Goal: Task Accomplishment & Management: Manage account settings

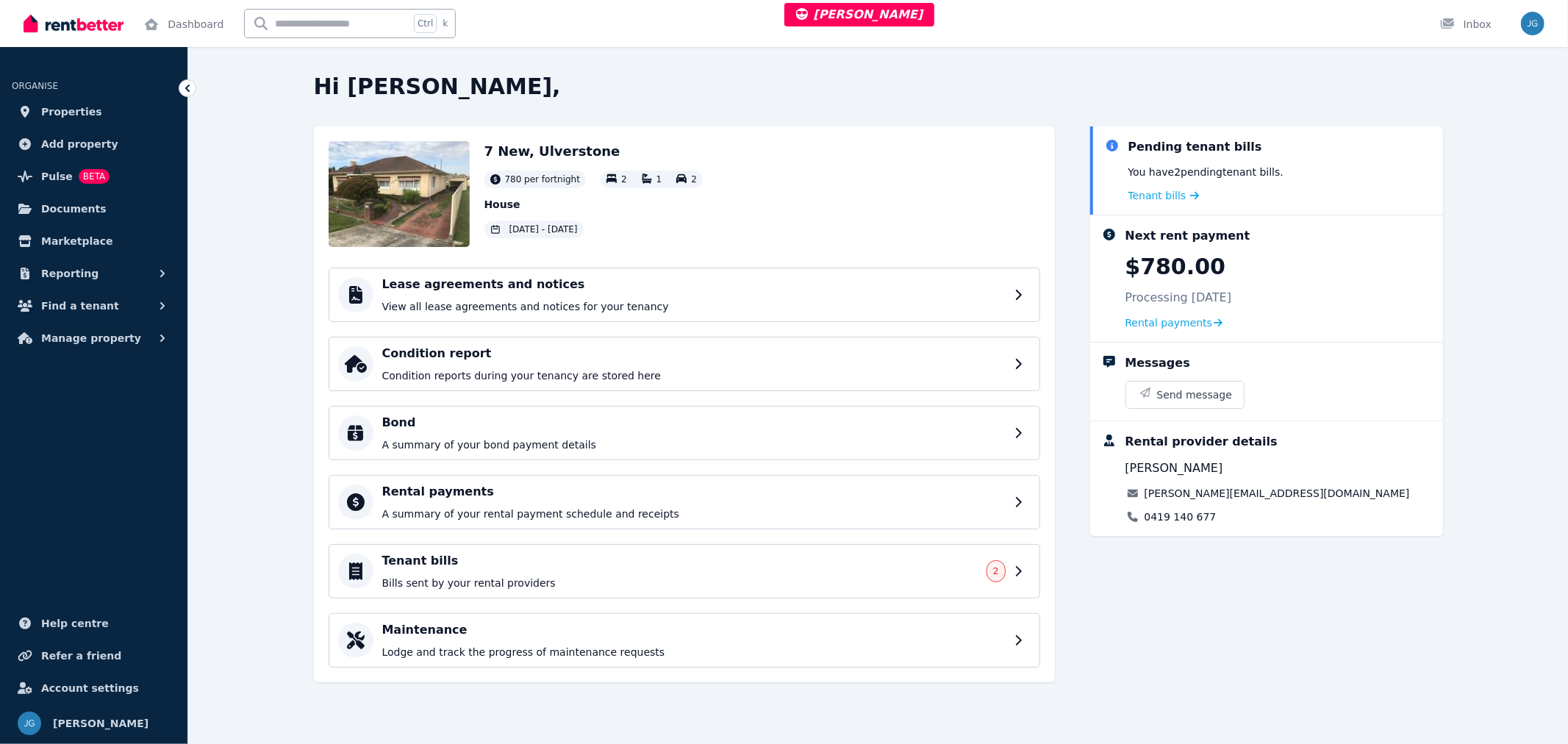
click at [646, 504] on div "Rental payments A summary of your rental payment schedule and receipts" at bounding box center [693, 502] width 623 height 38
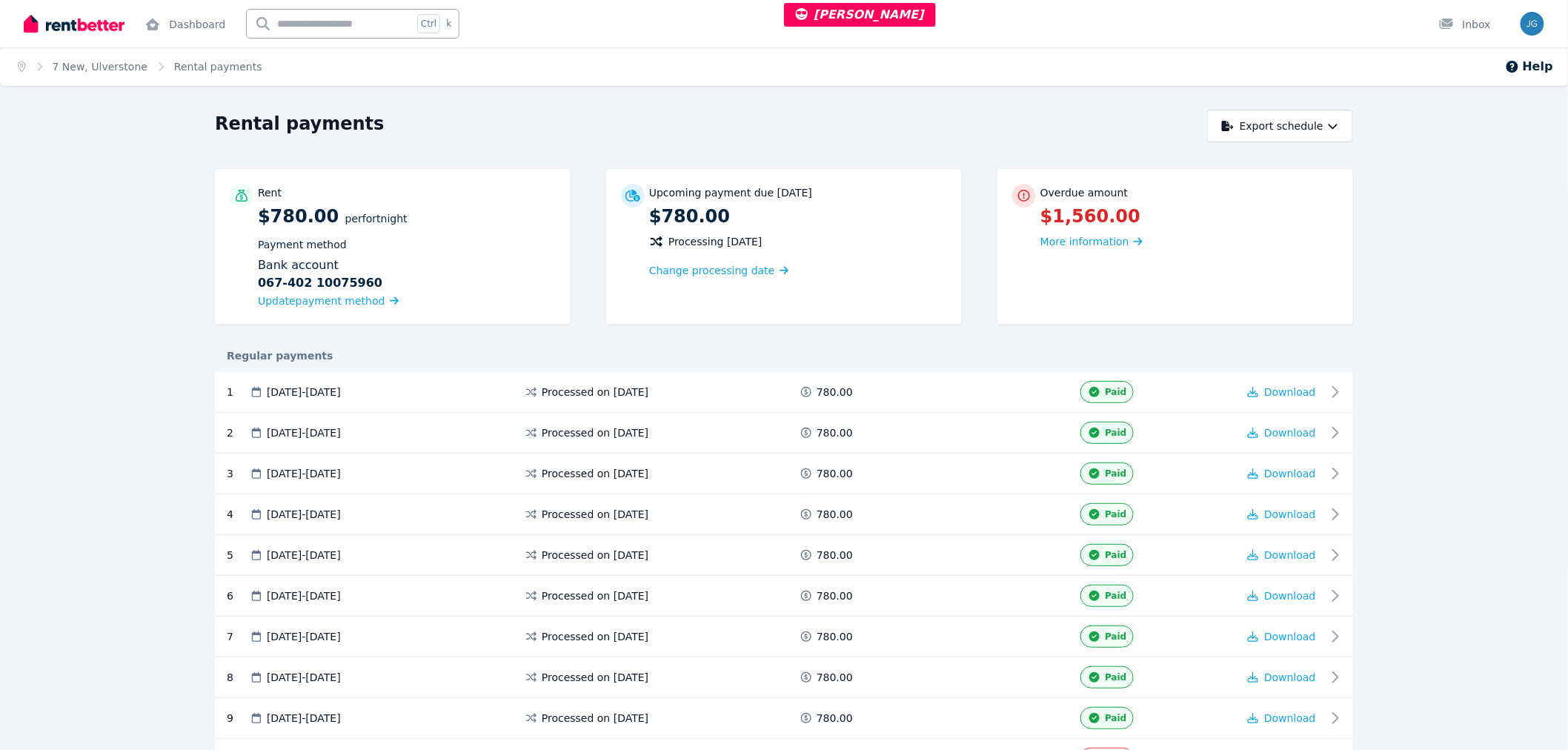
click at [128, 65] on link "7 New, Ulverstone" at bounding box center [100, 66] width 95 height 12
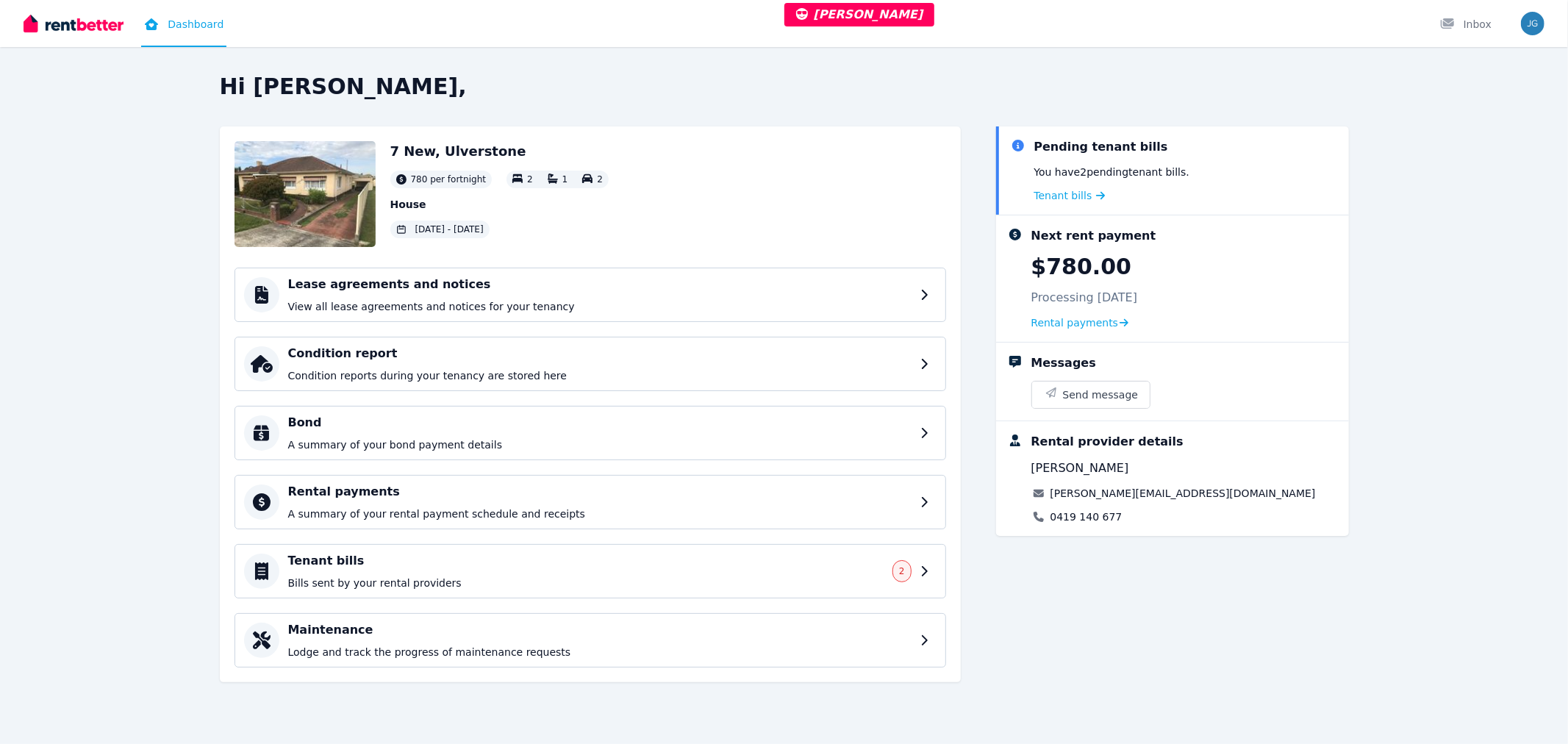
click at [377, 507] on p "A summary of your rental payment schedule and receipts" at bounding box center [600, 514] width 623 height 15
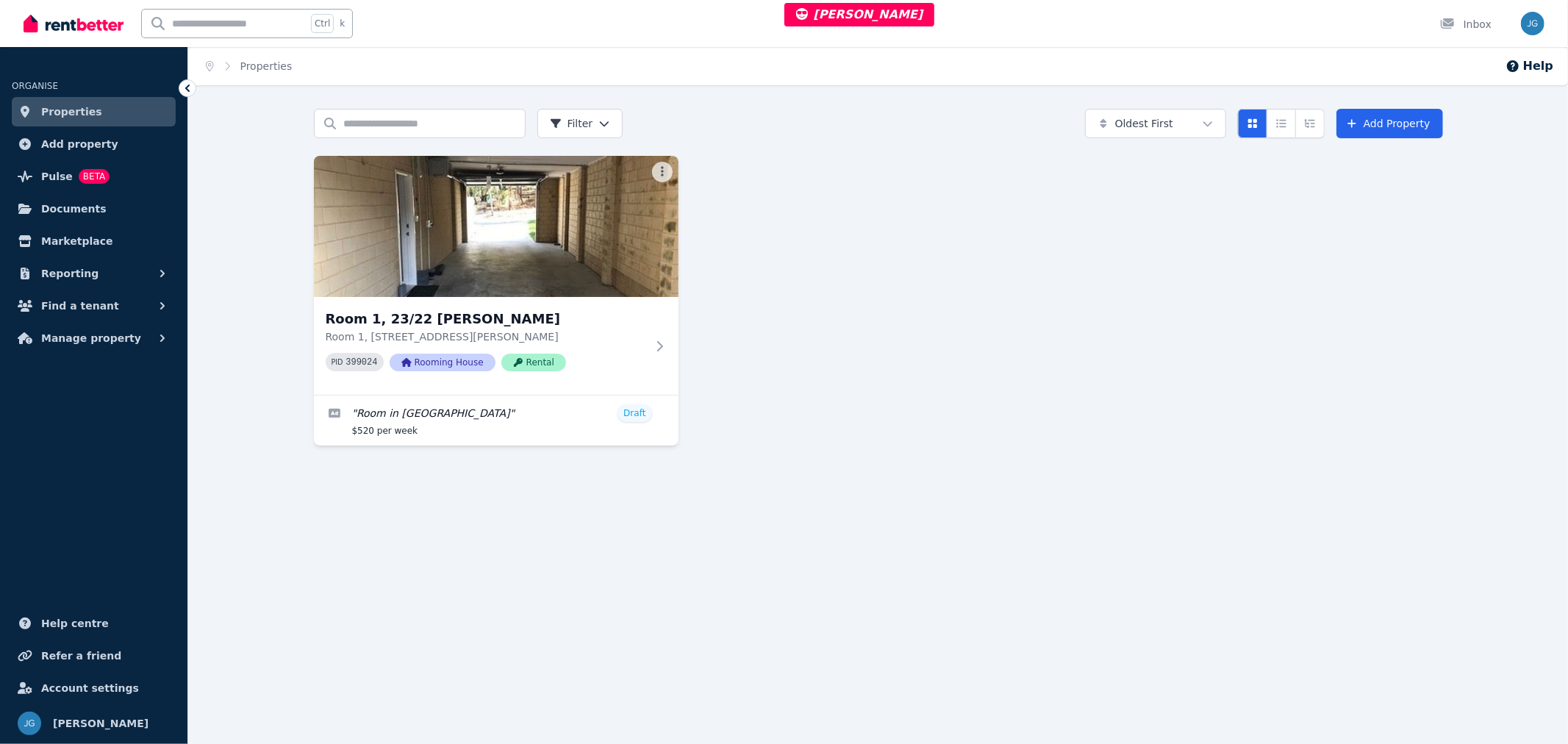
click at [485, 283] on img at bounding box center [496, 226] width 365 height 141
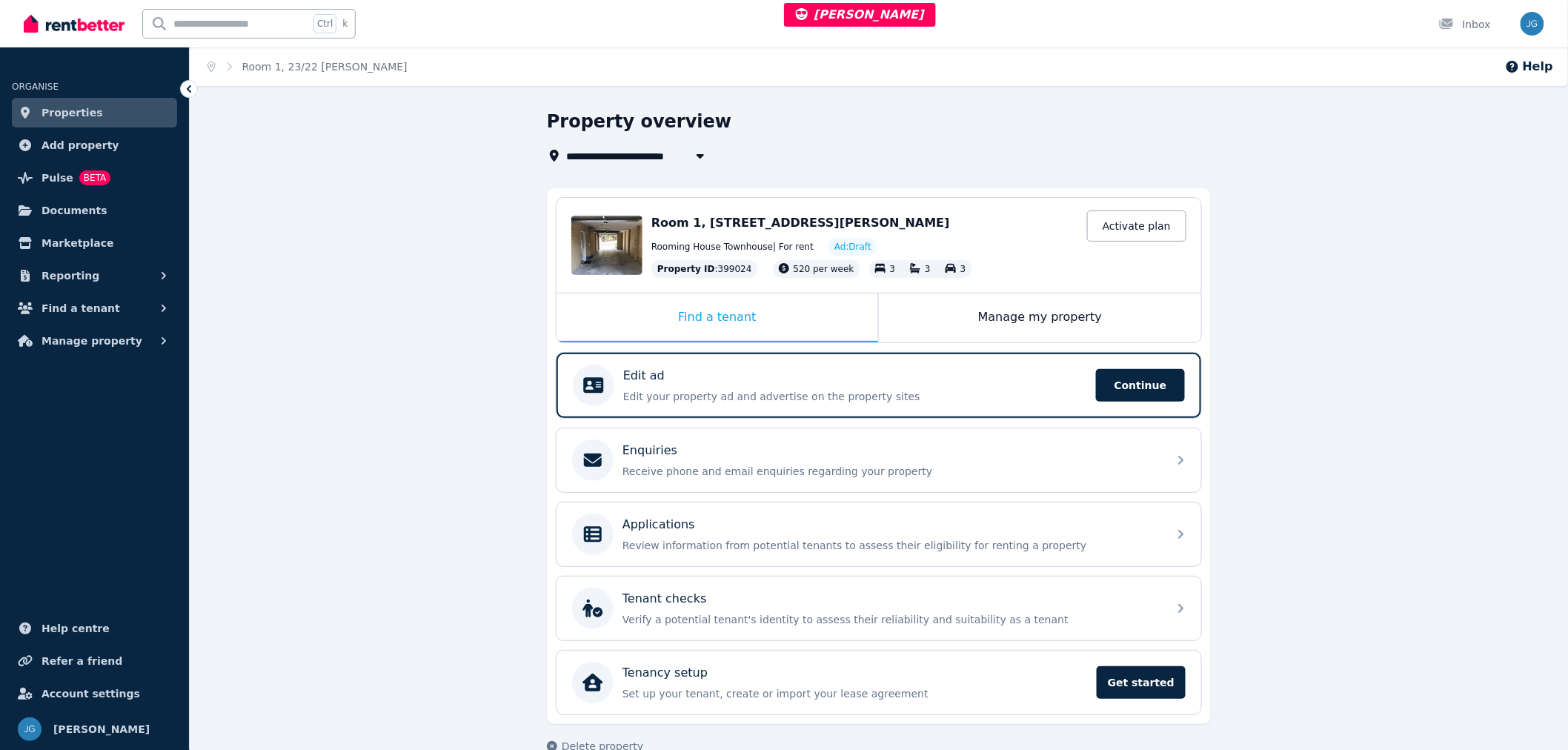
click at [1039, 308] on div "Manage my property" at bounding box center [1039, 318] width 322 height 49
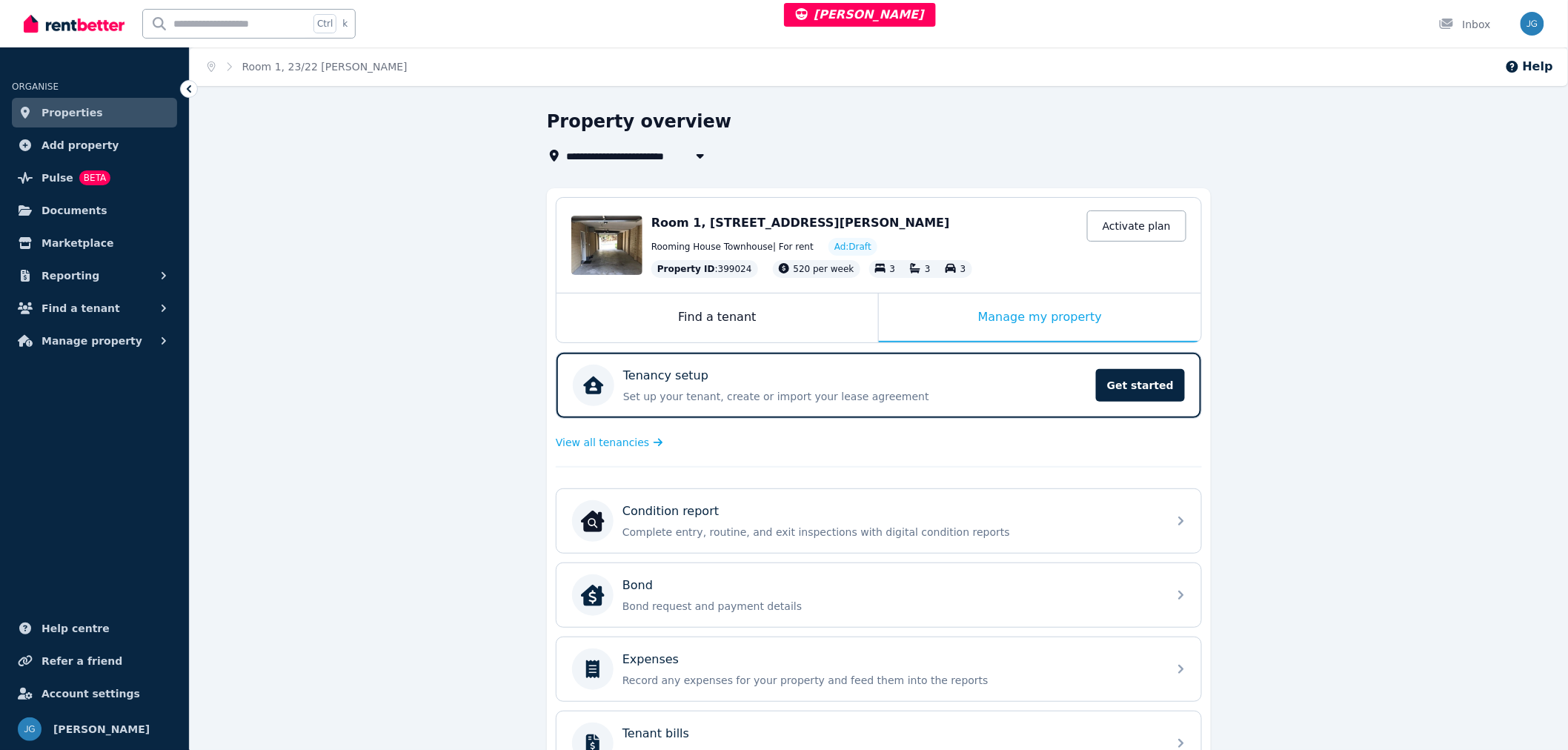
click at [1087, 248] on div "Rooming House Townhouse | For rent Ad: Draft" at bounding box center [919, 247] width 535 height 18
click at [1111, 225] on link "Activate plan" at bounding box center [1137, 226] width 99 height 31
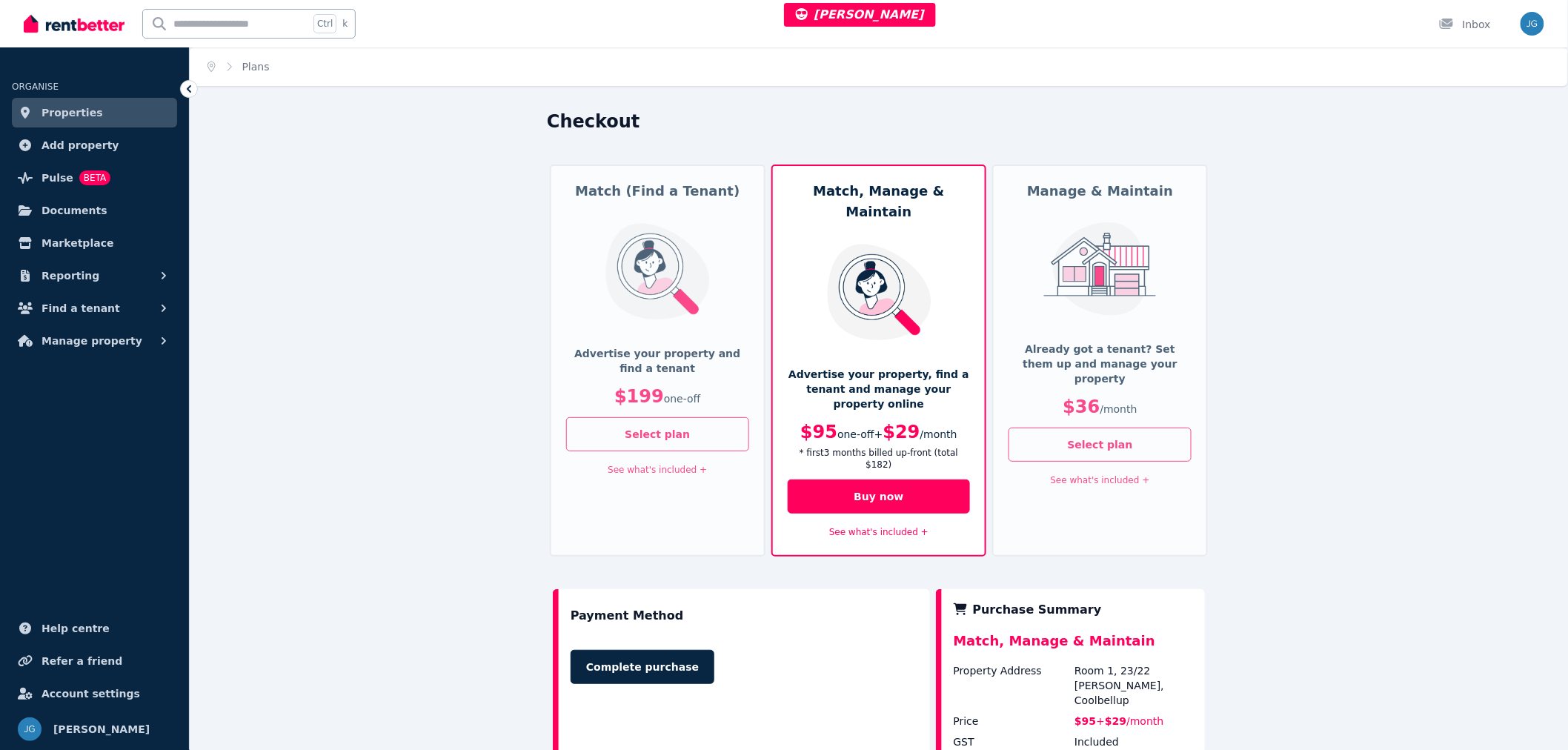
click at [1046, 284] on img at bounding box center [1100, 269] width 122 height 94
